Goal: Task Accomplishment & Management: Use online tool/utility

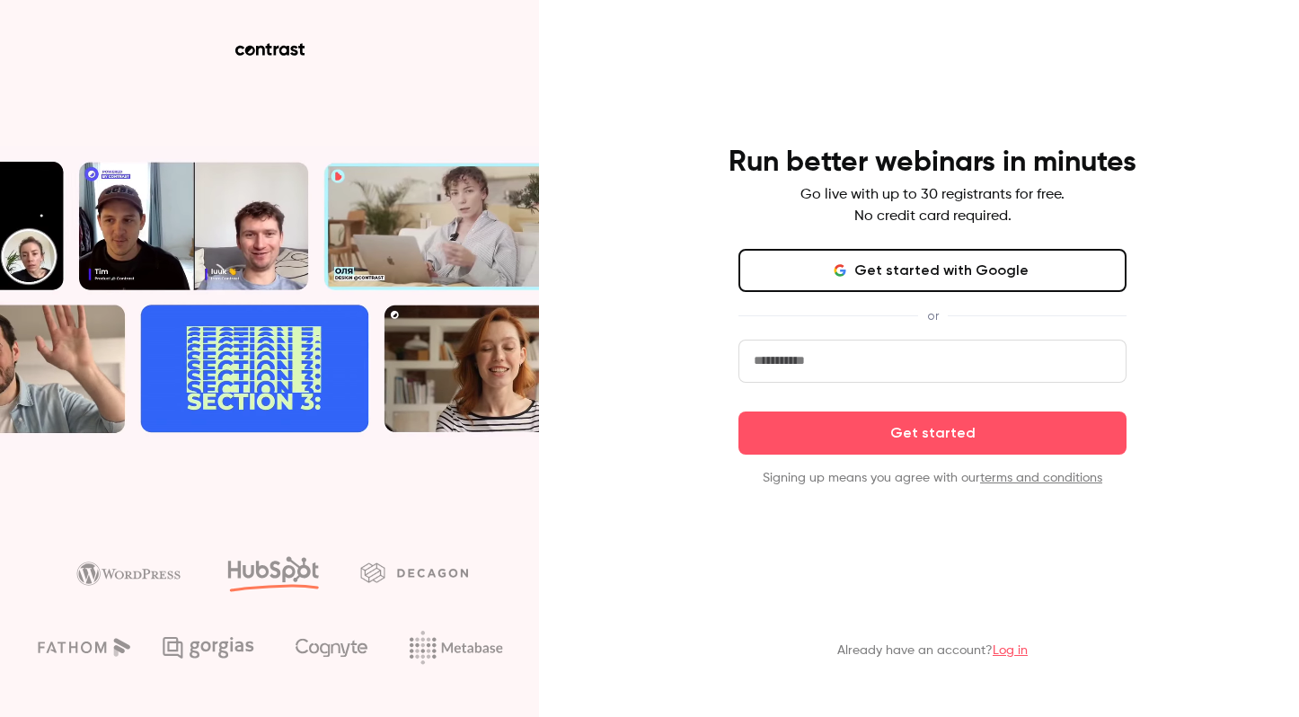
click at [1000, 646] on link "Log in" at bounding box center [1009, 650] width 35 height 13
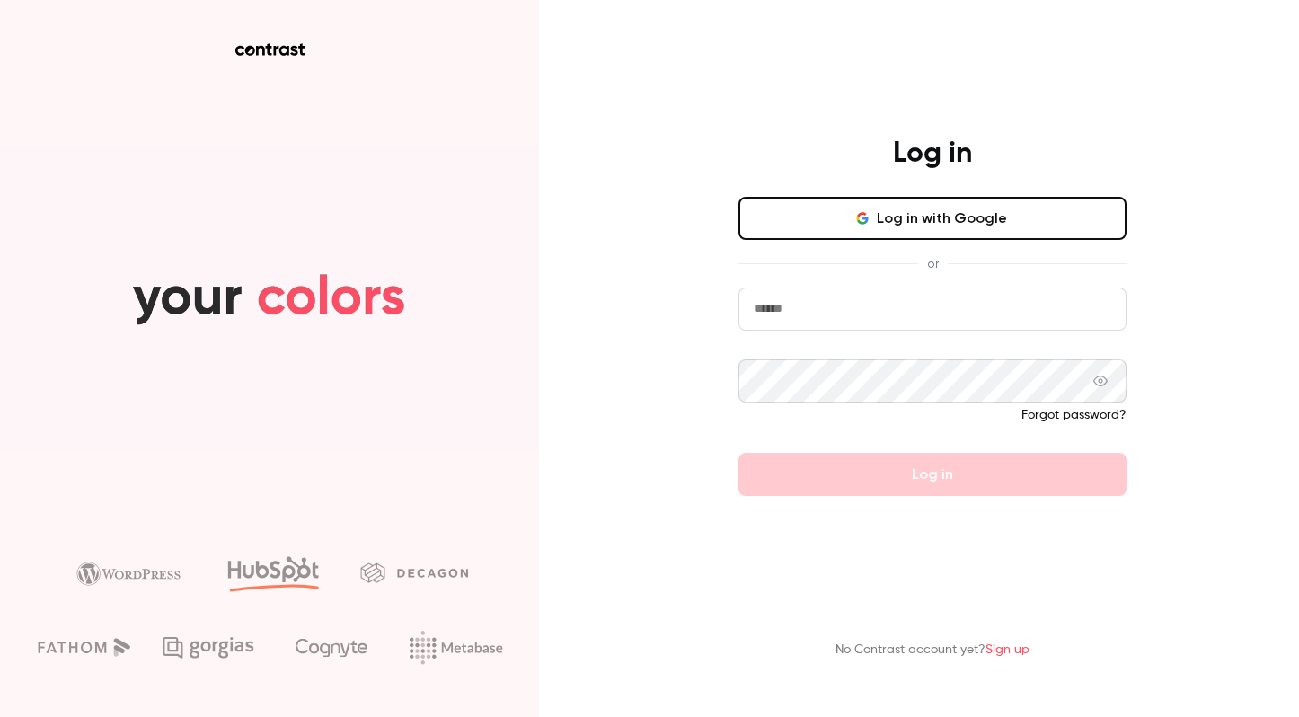
click at [859, 229] on button "Log in with Google" at bounding box center [932, 218] width 388 height 43
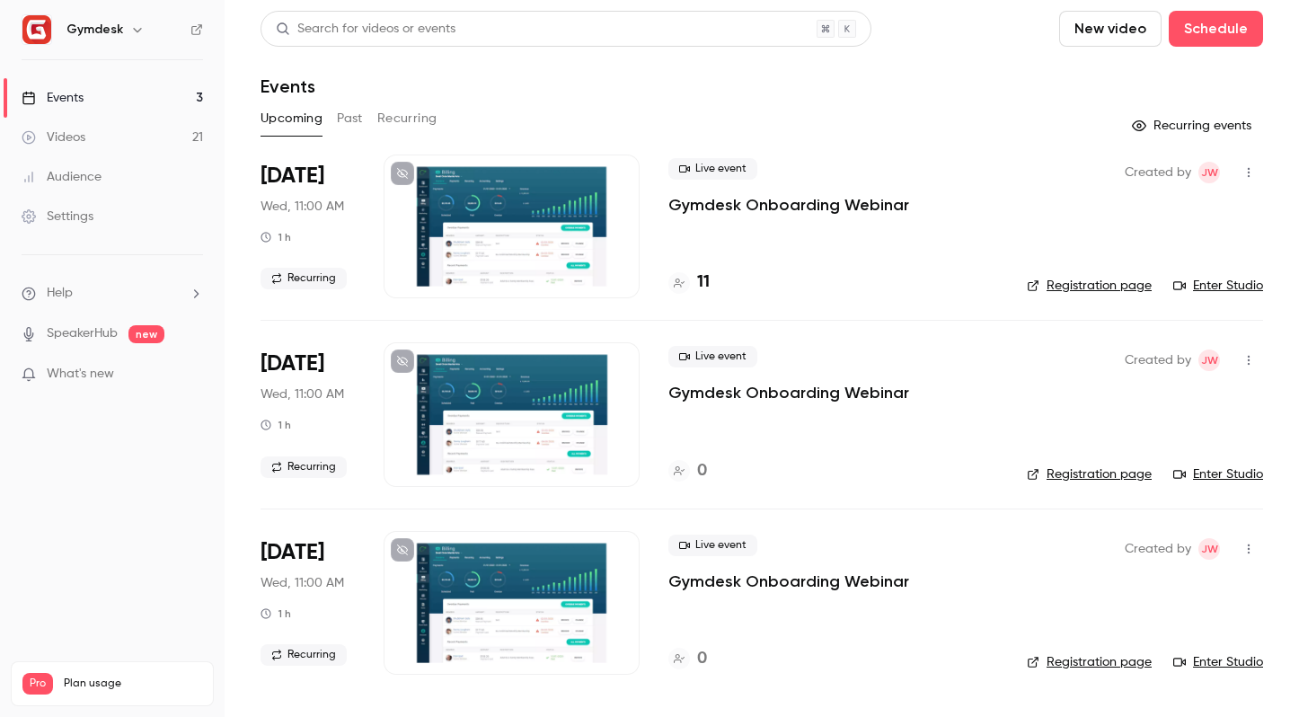
click at [1205, 278] on link "Enter Studio" at bounding box center [1218, 286] width 90 height 18
click at [695, 278] on div "11" at bounding box center [688, 282] width 41 height 24
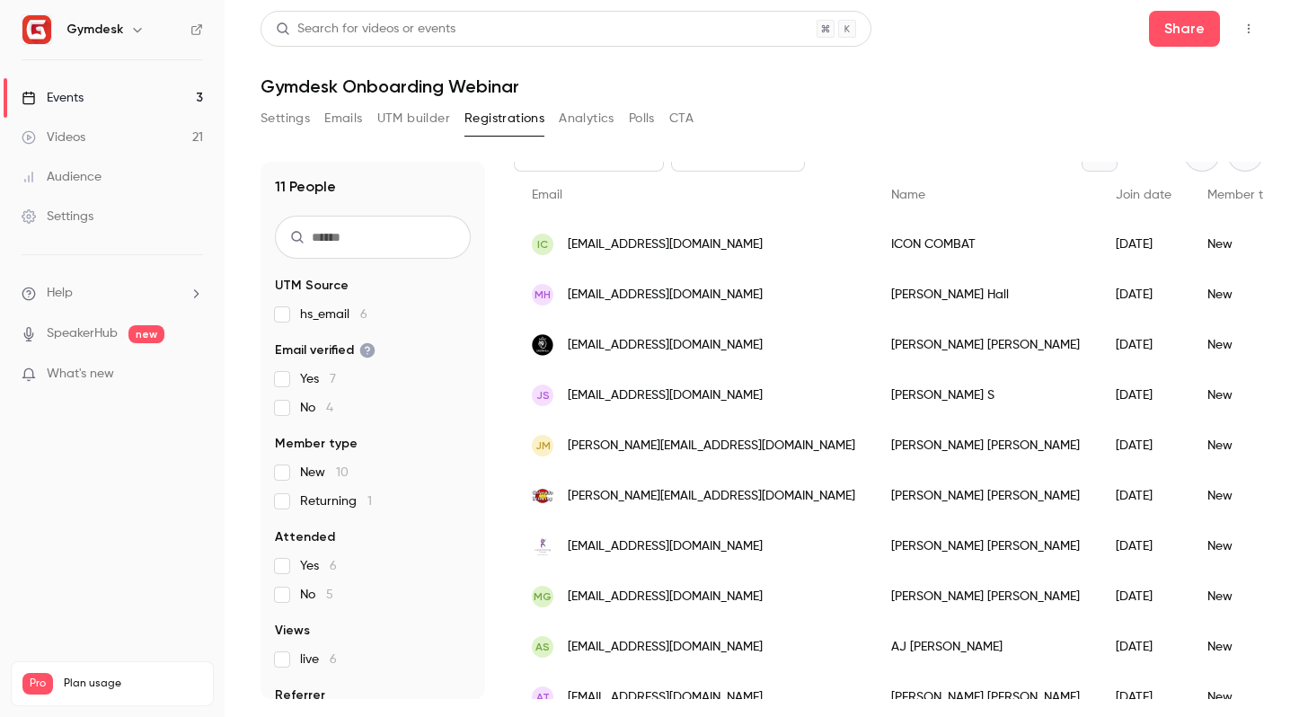
scroll to position [188, 0]
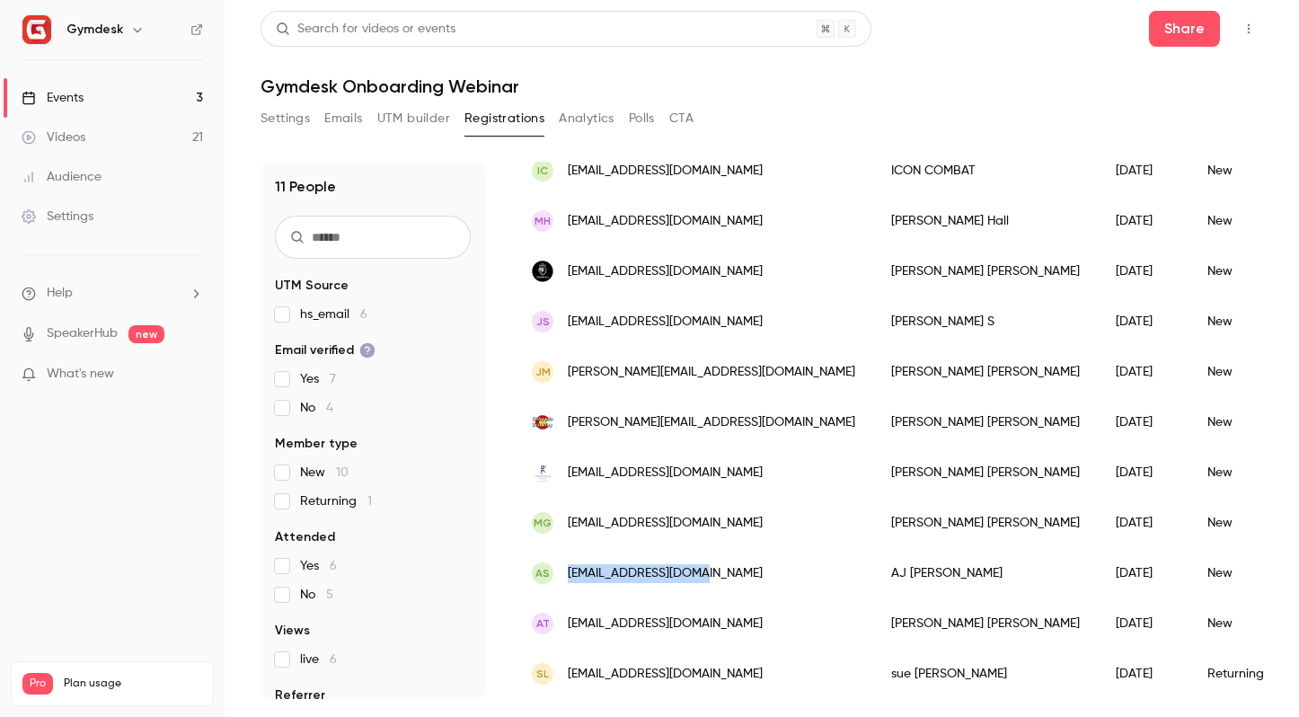
drag, startPoint x: 634, startPoint y: 576, endPoint x: 569, endPoint y: 575, distance: 64.7
click at [569, 575] on div "AS goldschopp@gmail.com" at bounding box center [693, 573] width 359 height 50
